Goal: Check status: Check status

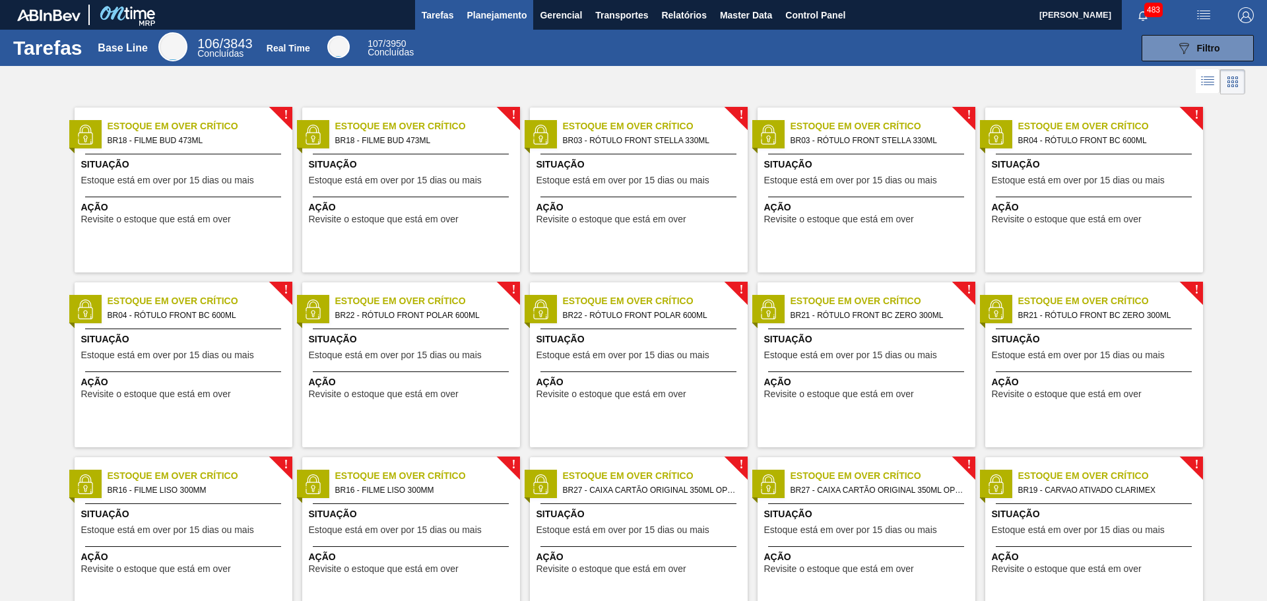
click at [494, 21] on span "Planejamento" at bounding box center [497, 15] width 60 height 16
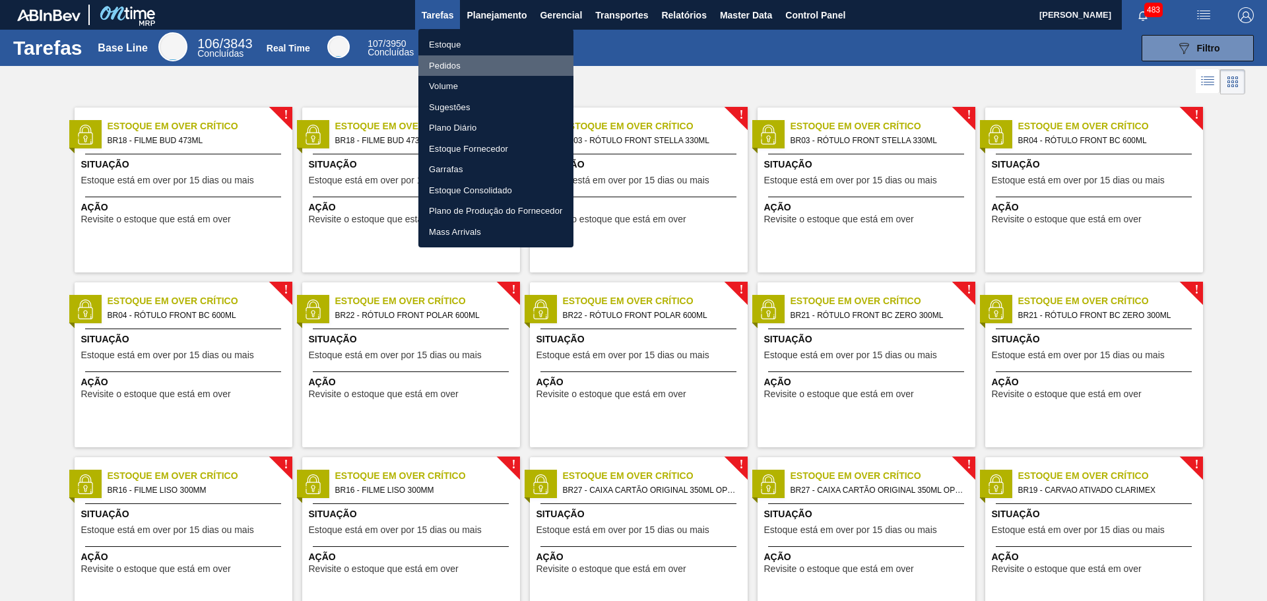
click at [475, 65] on li "Pedidos" at bounding box center [496, 65] width 155 height 21
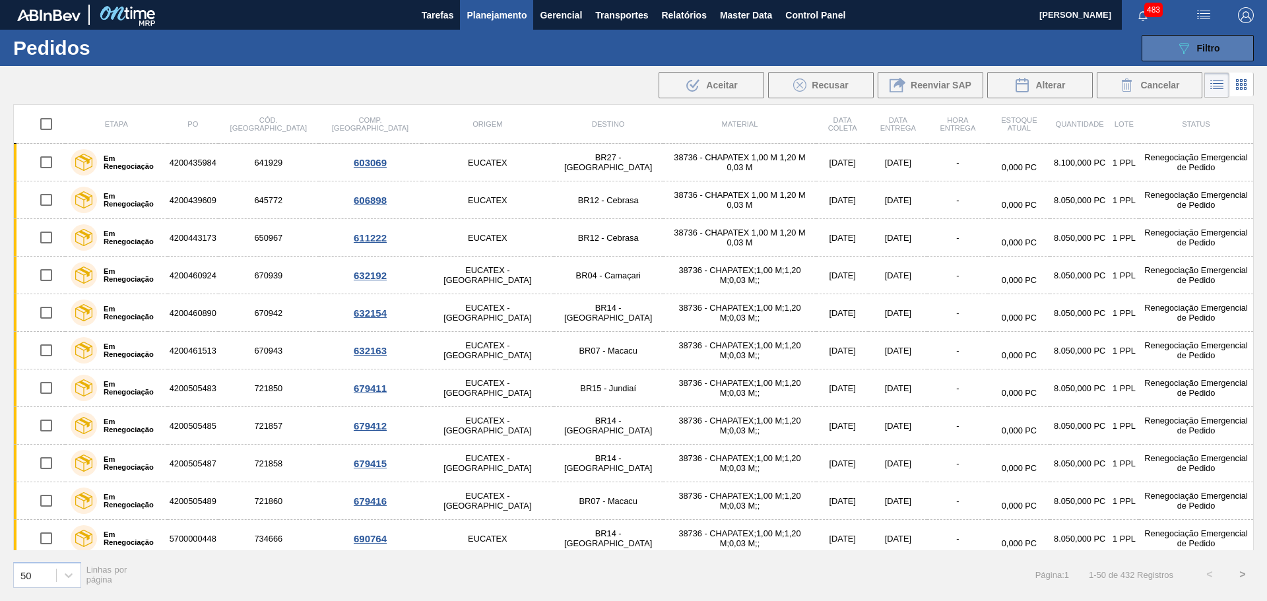
click at [1155, 48] on button "089F7B8B-B2A5-4AFE-B5C0-19BA573D28AC Filtro" at bounding box center [1198, 48] width 112 height 26
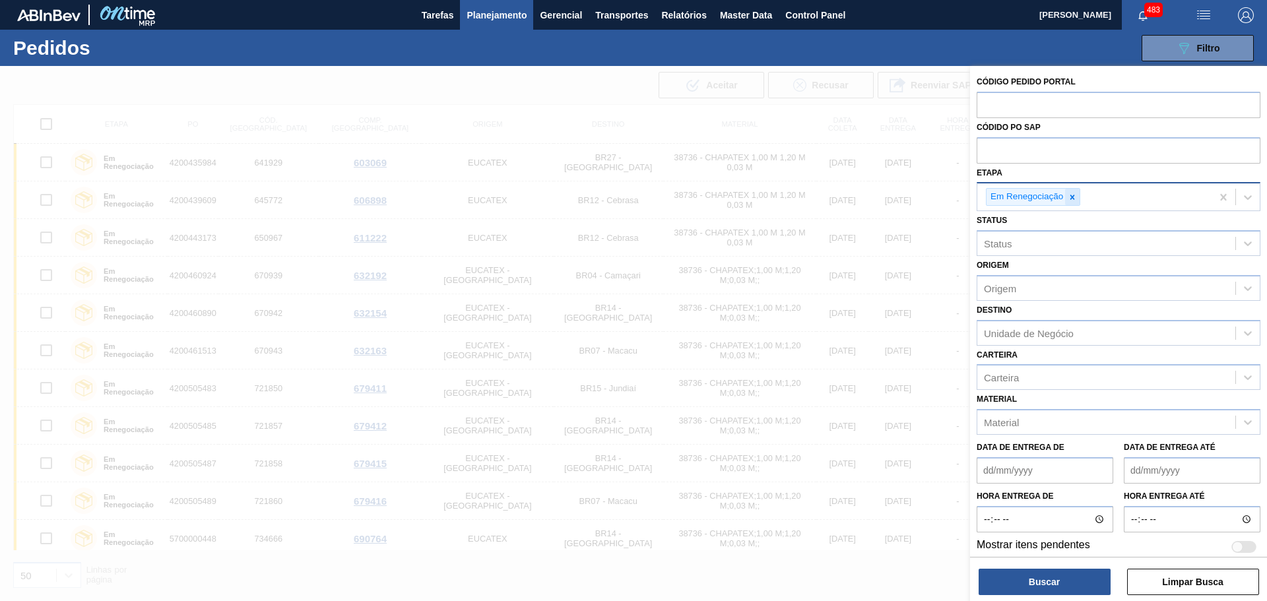
click at [1075, 198] on icon at bounding box center [1072, 197] width 9 height 9
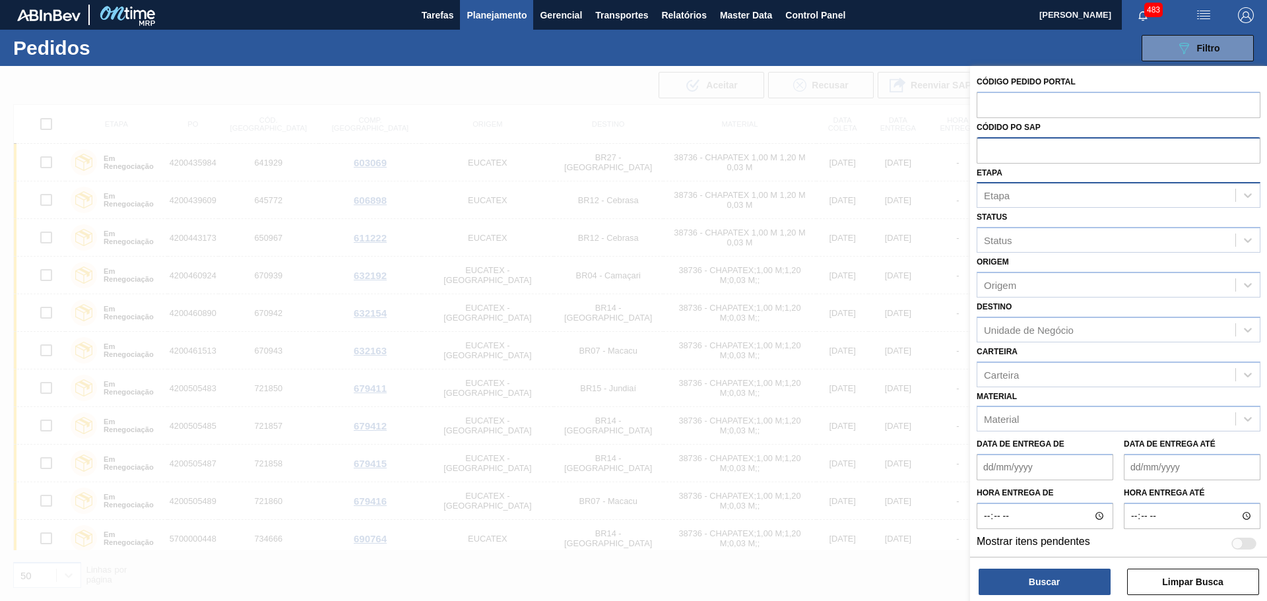
click at [1032, 151] on input "text" at bounding box center [1119, 149] width 284 height 25
paste input "5800387886"
type input "5800387886"
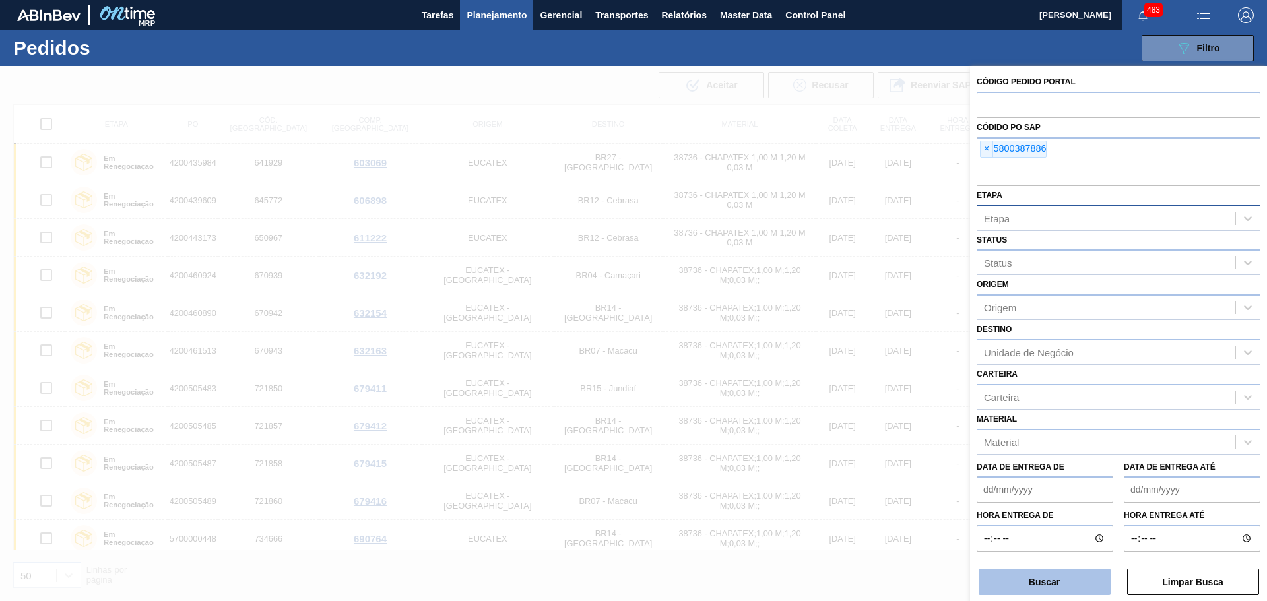
click at [1063, 589] on button "Buscar" at bounding box center [1045, 582] width 132 height 26
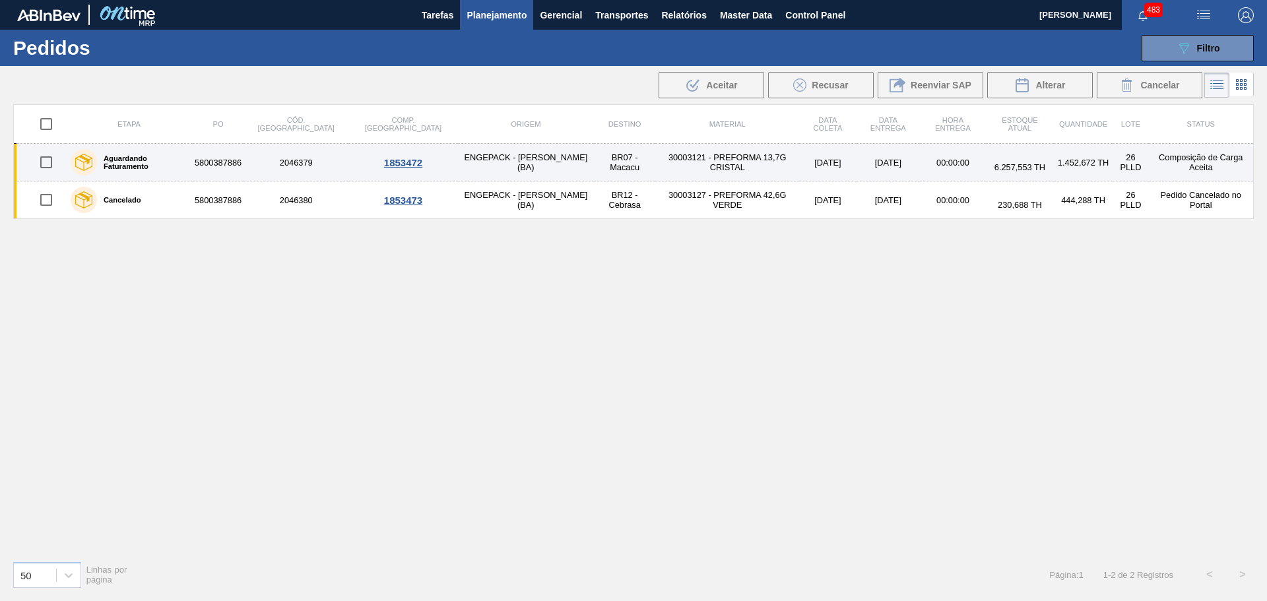
click at [179, 162] on label "Aguardando Faturamento" at bounding box center [142, 162] width 90 height 16
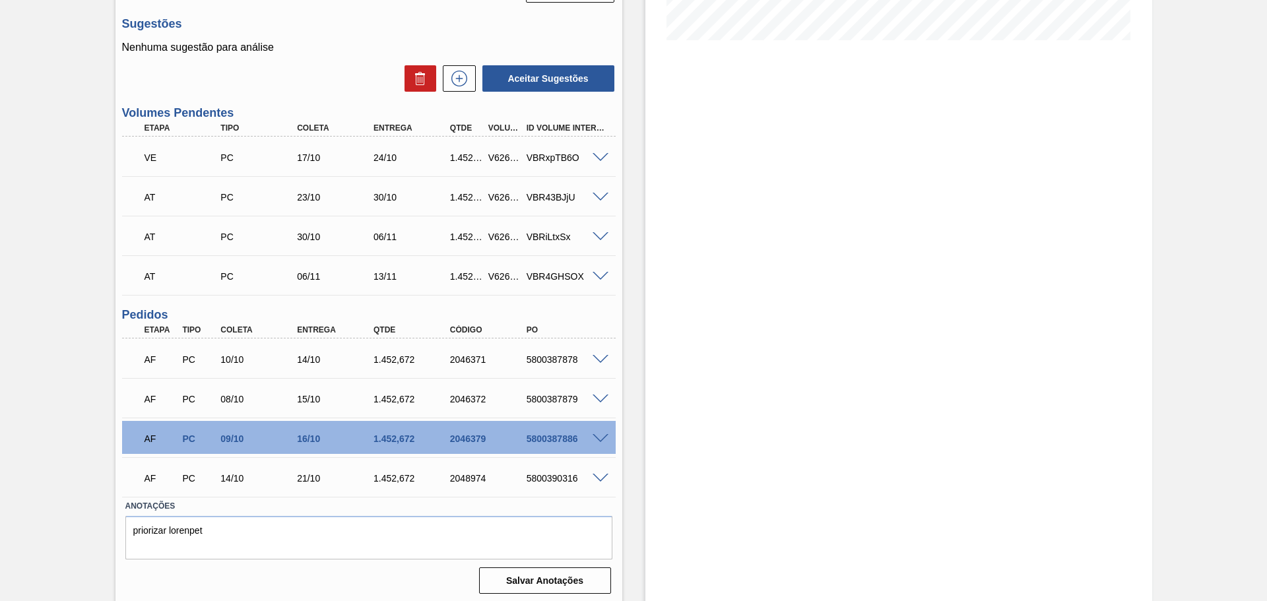
scroll to position [350, 0]
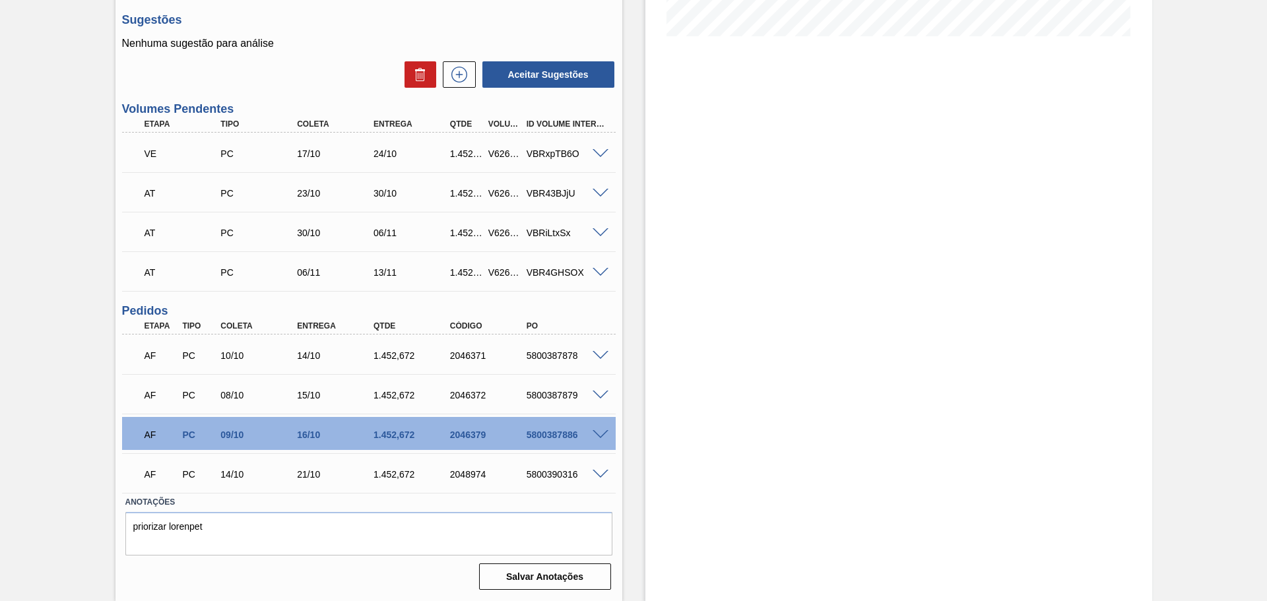
click at [601, 435] on span at bounding box center [601, 435] width 16 height 10
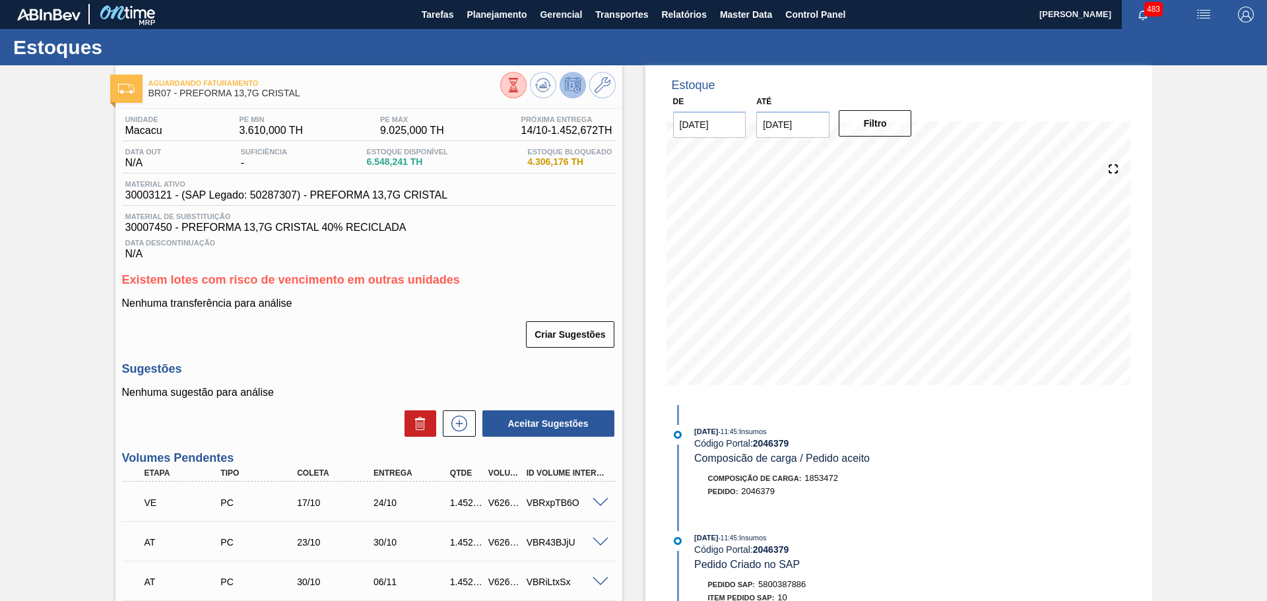
scroll to position [0, 0]
